Goal: Information Seeking & Learning: Learn about a topic

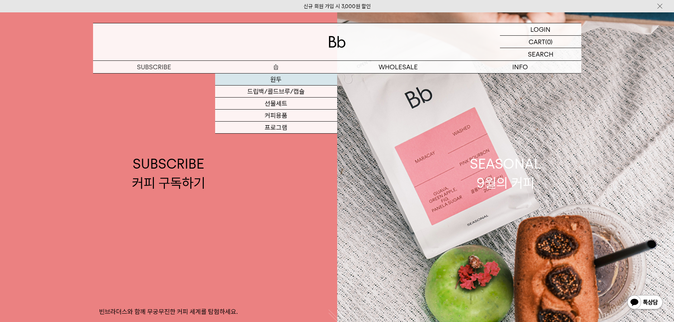
click at [276, 82] on link "원두" at bounding box center [276, 80] width 122 height 12
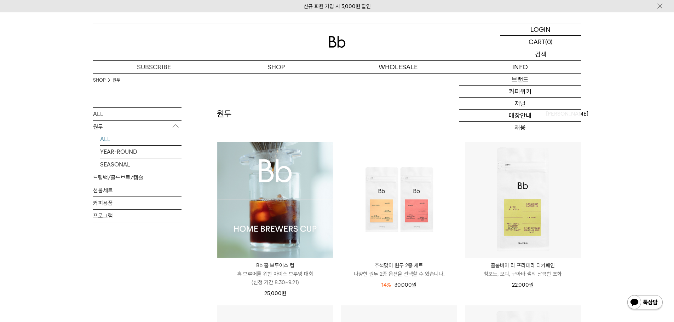
click at [540, 54] on p "검색" at bounding box center [540, 54] width 11 height 12
click at [520, 56] on input "text" at bounding box center [540, 54] width 81 height 12
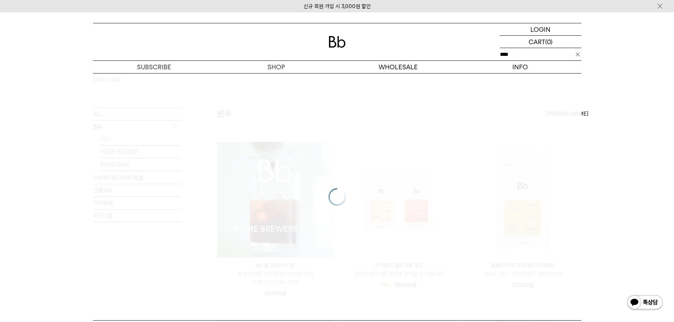
type input "****"
click input "**" at bounding box center [0, 0] width 0 height 0
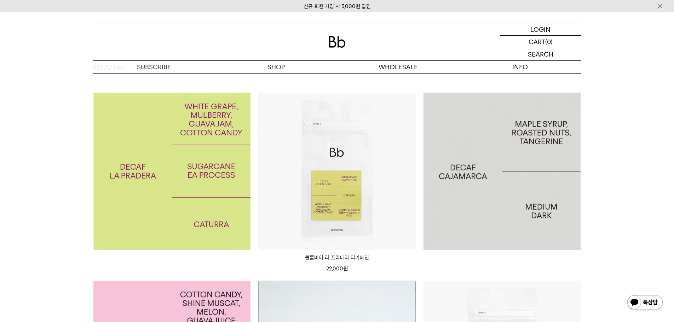
scroll to position [35, 0]
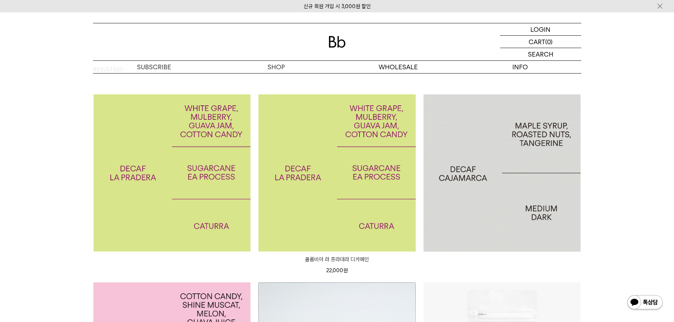
click at [324, 173] on img at bounding box center [336, 172] width 157 height 157
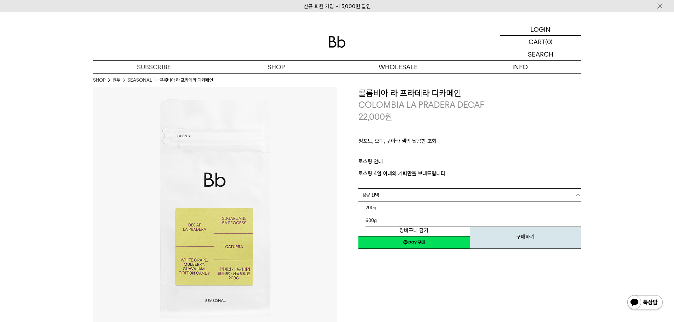
click at [407, 196] on link "= 용량 선택 =" at bounding box center [469, 195] width 223 height 12
click at [513, 155] on p "ㅤ" at bounding box center [469, 153] width 223 height 8
click at [466, 143] on p "청포도, 오디, 구아바 잼의 달콤한 조화" at bounding box center [469, 143] width 223 height 12
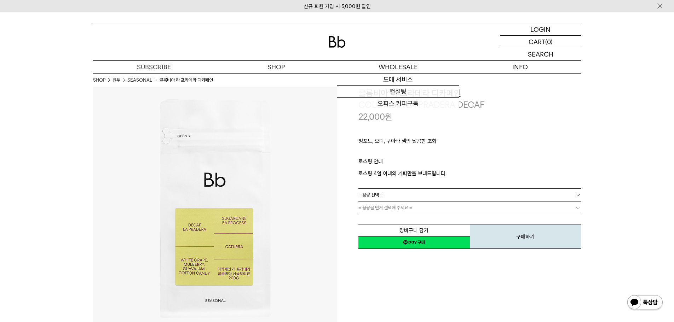
click at [335, 39] on img at bounding box center [337, 42] width 17 height 12
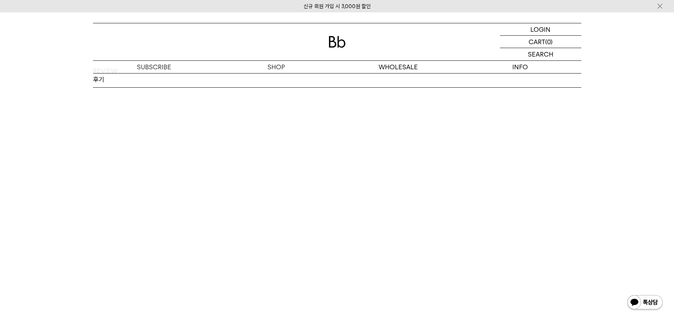
scroll to position [1053, 0]
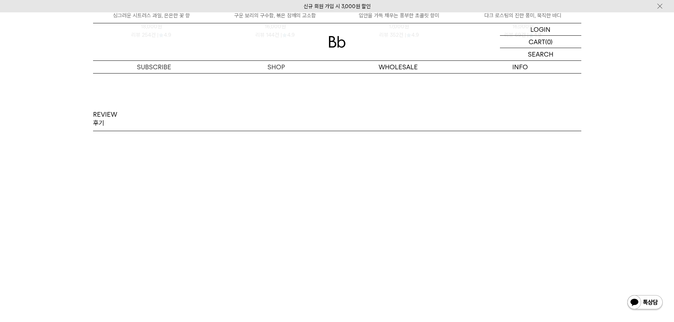
click at [106, 110] on p "REVIEW 후기" at bounding box center [105, 118] width 24 height 17
click at [103, 115] on p "REVIEW 후기" at bounding box center [105, 118] width 24 height 17
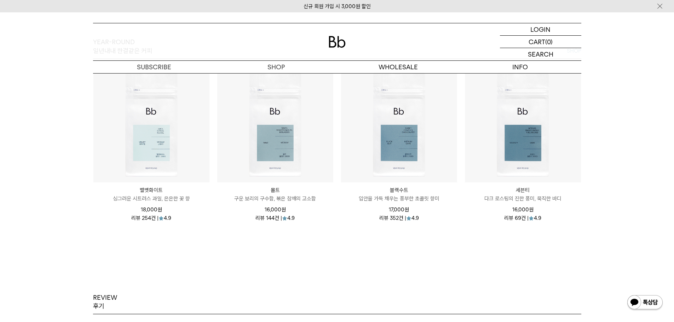
scroll to position [0, 0]
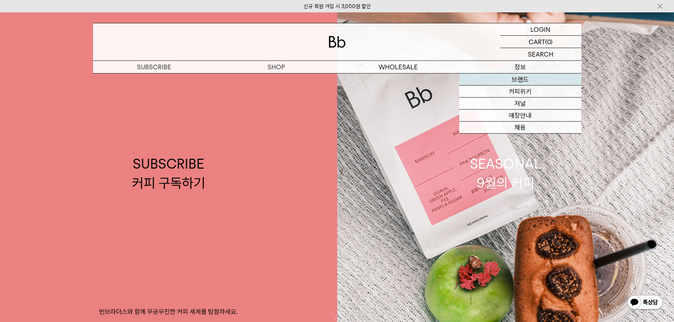
click at [524, 80] on link "브랜드" at bounding box center [520, 80] width 122 height 12
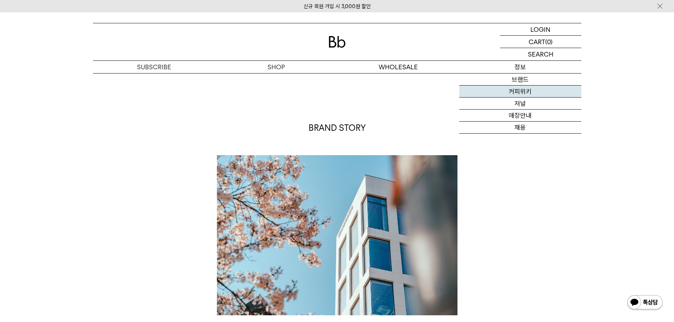
click at [523, 90] on link "커피위키" at bounding box center [520, 92] width 122 height 12
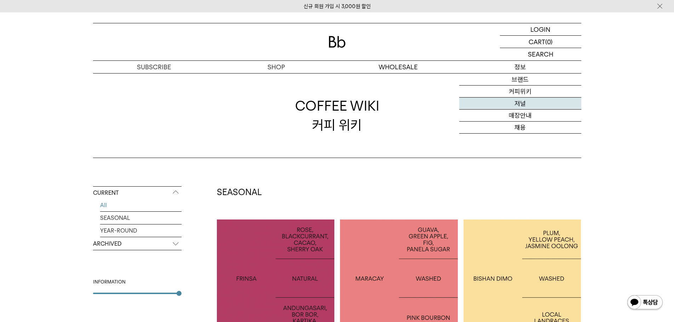
click at [526, 105] on link "저널" at bounding box center [520, 104] width 122 height 12
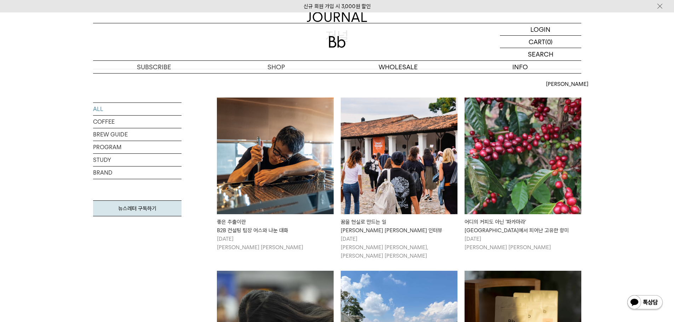
scroll to position [106, 0]
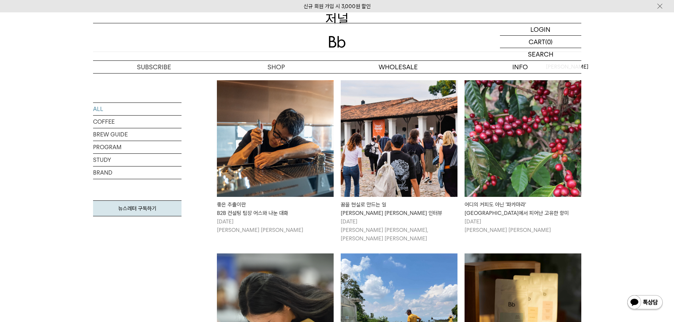
click at [276, 152] on img at bounding box center [275, 138] width 117 height 117
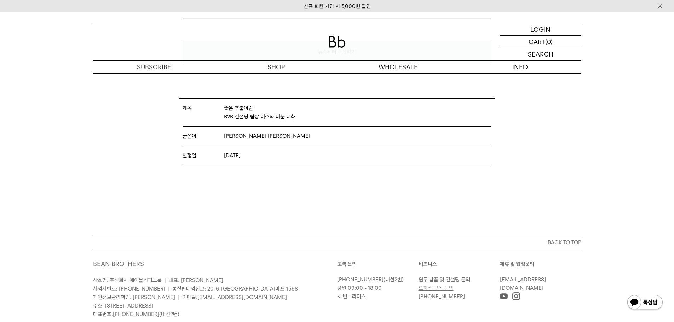
scroll to position [4551, 0]
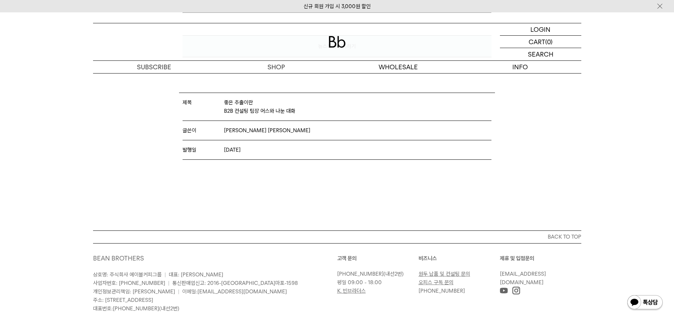
drag, startPoint x: 266, startPoint y: 293, endPoint x: 310, endPoint y: 293, distance: 44.2
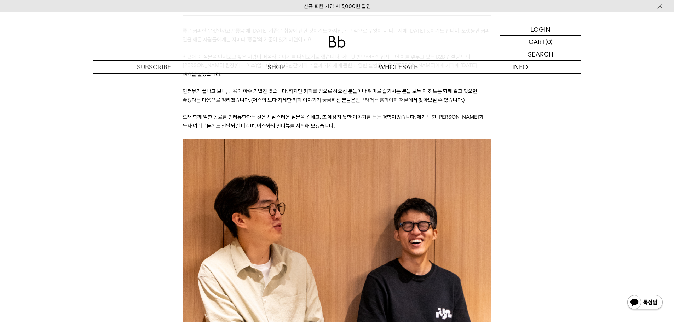
scroll to position [0, 0]
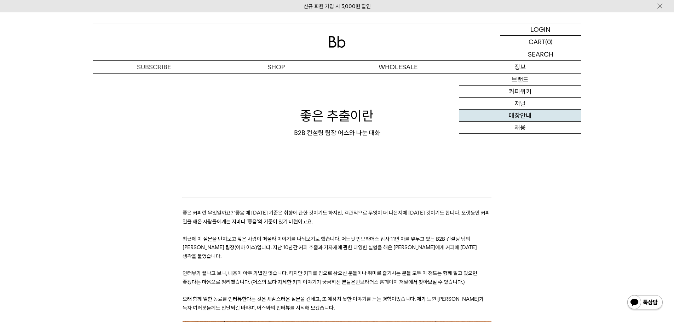
click at [525, 118] on link "매장안내" at bounding box center [520, 116] width 122 height 12
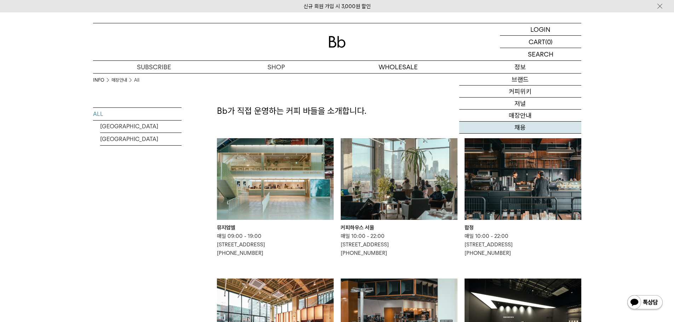
click at [519, 129] on link "채용" at bounding box center [520, 128] width 122 height 12
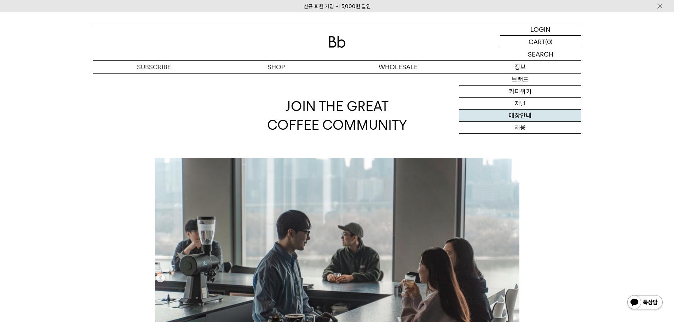
click at [522, 115] on link "매장안내" at bounding box center [520, 116] width 122 height 12
